Goal: Transaction & Acquisition: Purchase product/service

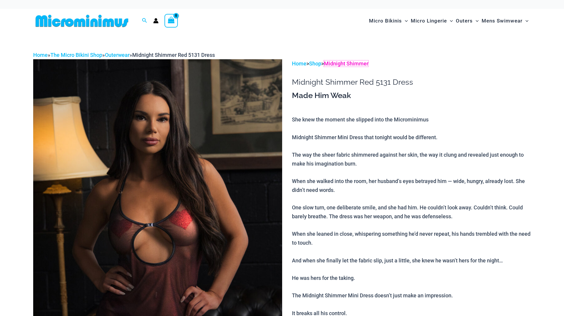
drag, startPoint x: 368, startPoint y: 68, endPoint x: 370, endPoint y: 73, distance: 5.8
click at [368, 67] on link "Midnight Shimmer" at bounding box center [346, 63] width 44 height 6
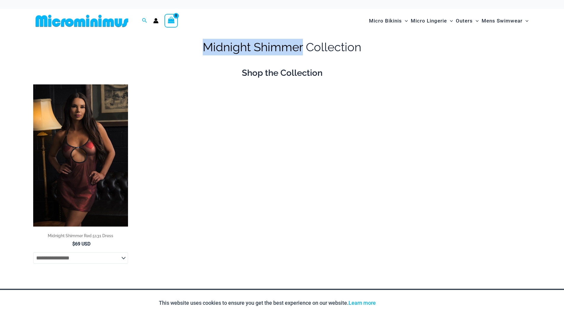
drag, startPoint x: 193, startPoint y: 48, endPoint x: 305, endPoint y: 55, distance: 111.6
click at [305, 55] on h1 "Midnight Shimmer Collection" at bounding box center [282, 47] width 498 height 17
copy h1 "Midnight Shimmer"
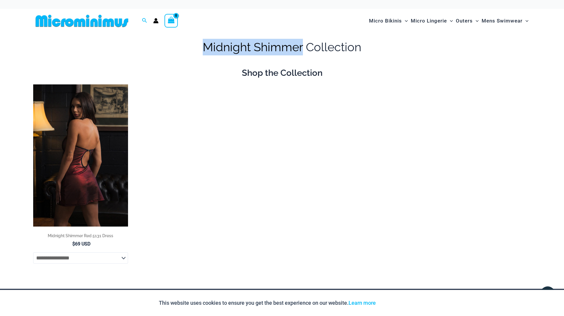
click at [73, 165] on img at bounding box center [80, 155] width 95 height 142
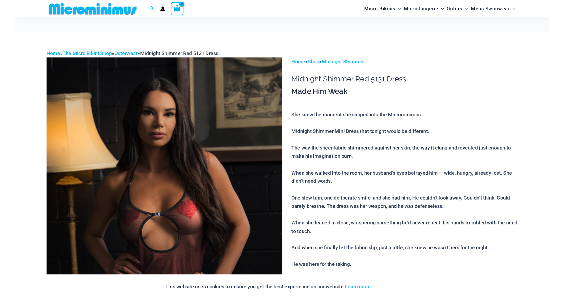
scroll to position [24, 0]
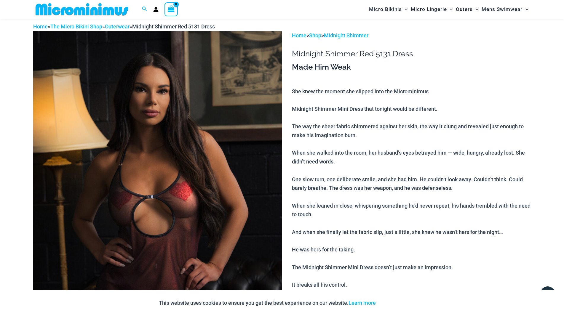
click at [125, 213] on img at bounding box center [157, 217] width 249 height 373
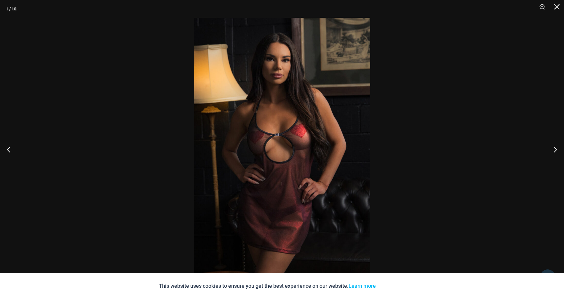
scroll to position [4, 0]
click at [553, 150] on button "Next" at bounding box center [552, 150] width 22 height 30
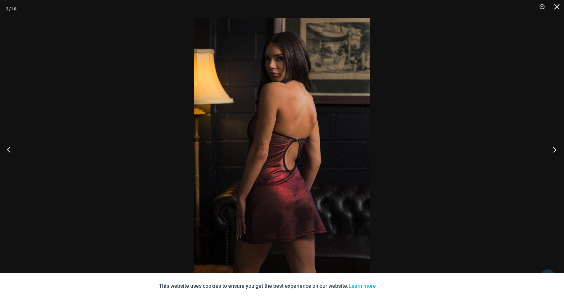
click at [555, 149] on button "Next" at bounding box center [552, 150] width 22 height 30
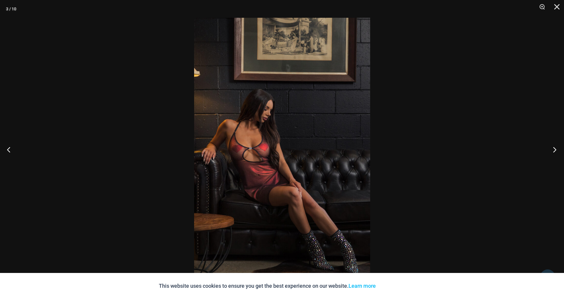
click at [555, 149] on button "Next" at bounding box center [552, 150] width 22 height 30
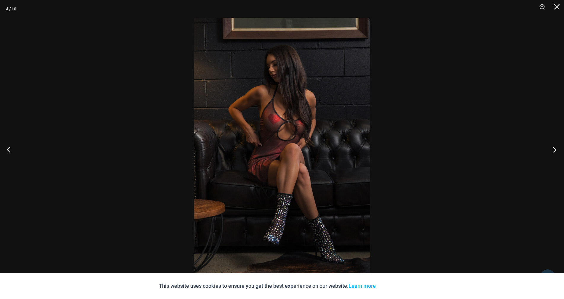
click at [555, 149] on button "Next" at bounding box center [552, 150] width 22 height 30
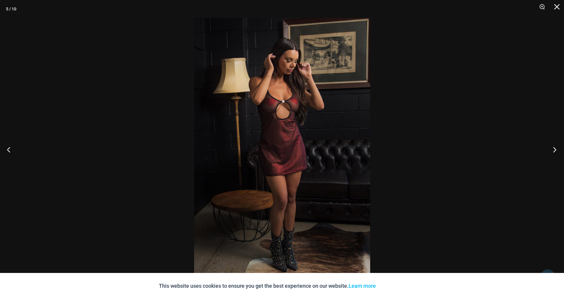
click at [555, 149] on button "Next" at bounding box center [552, 150] width 22 height 30
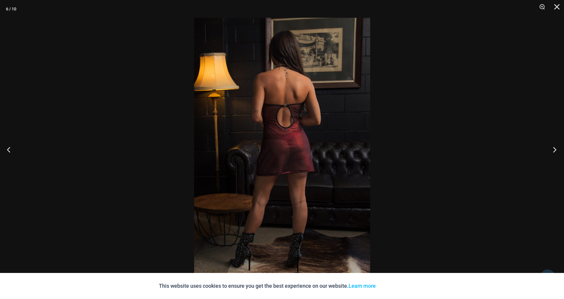
click at [555, 149] on button "Next" at bounding box center [552, 150] width 22 height 30
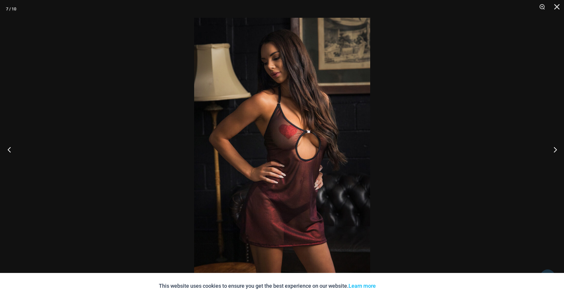
click at [7, 146] on button "Previous" at bounding box center [11, 150] width 22 height 30
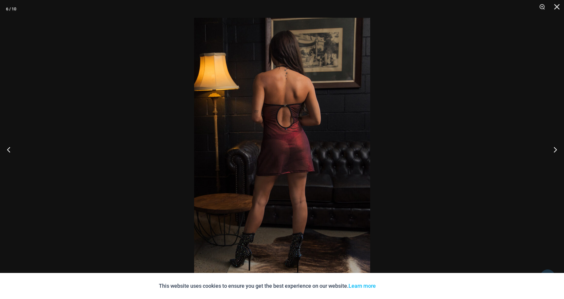
click at [546, 74] on div at bounding box center [282, 149] width 564 height 299
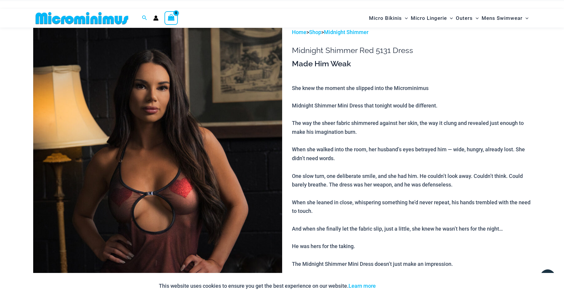
scroll to position [0, 0]
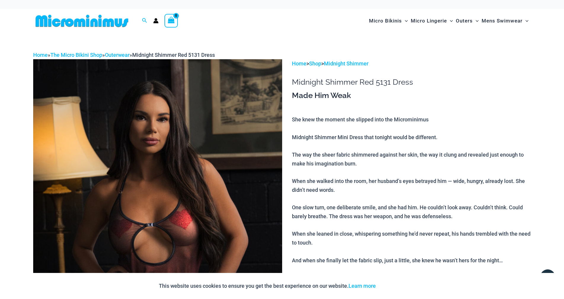
click at [100, 20] on img at bounding box center [81, 20] width 97 height 13
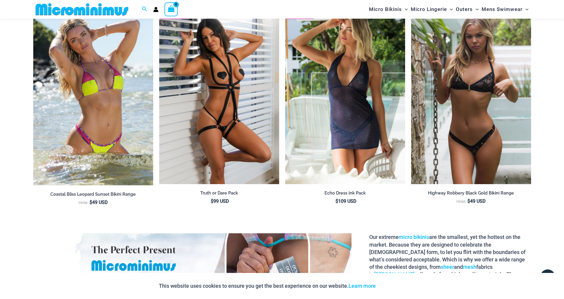
scroll to position [852, 0]
